Goal: Information Seeking & Learning: Find specific fact

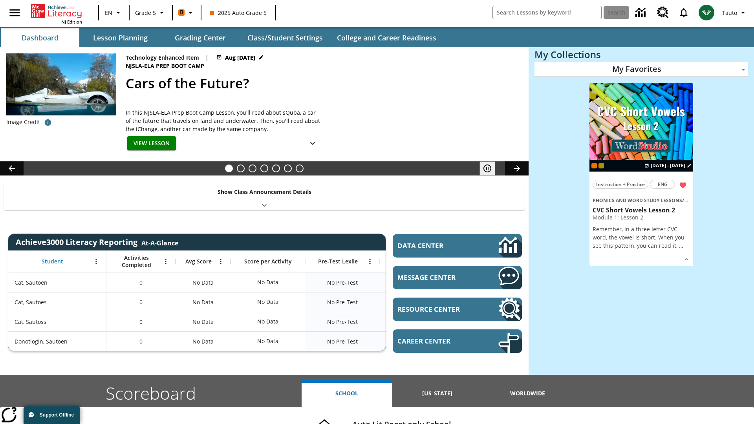
click at [641, 69] on body "Skip to main content NJ Edition EN Grade 5 B 2025 Auto Grade 5 Search Tauto Das…" at bounding box center [377, 313] width 754 height 626
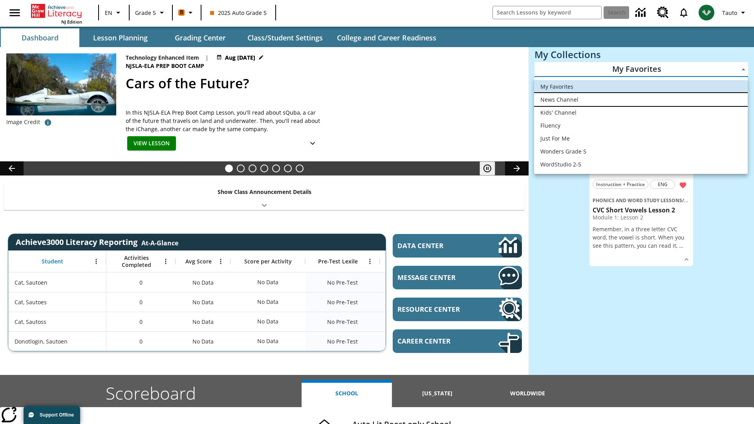
click at [641, 99] on li "News Channel" at bounding box center [641, 99] width 214 height 13
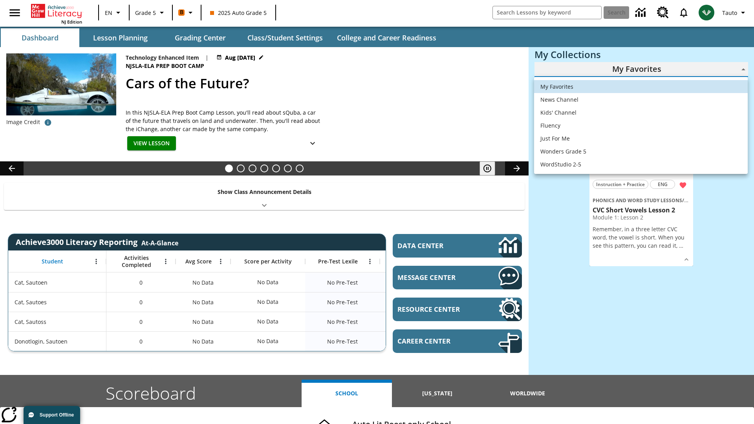
type input "120"
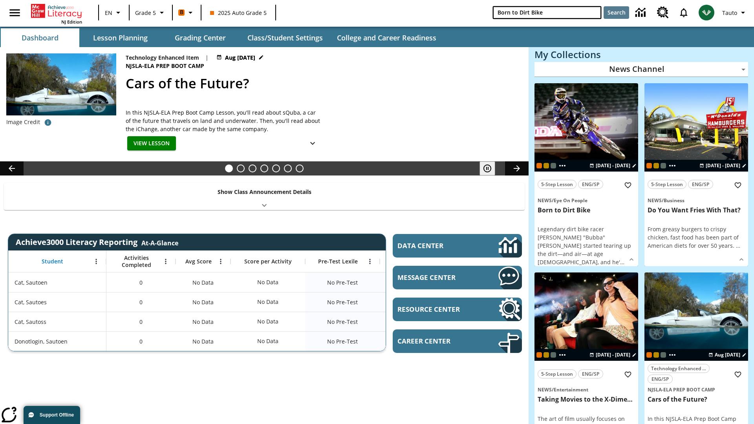
type input "Born to Dirt Bike"
click at [616, 13] on button "Search" at bounding box center [617, 12] width 26 height 13
